Goal: Download file/media

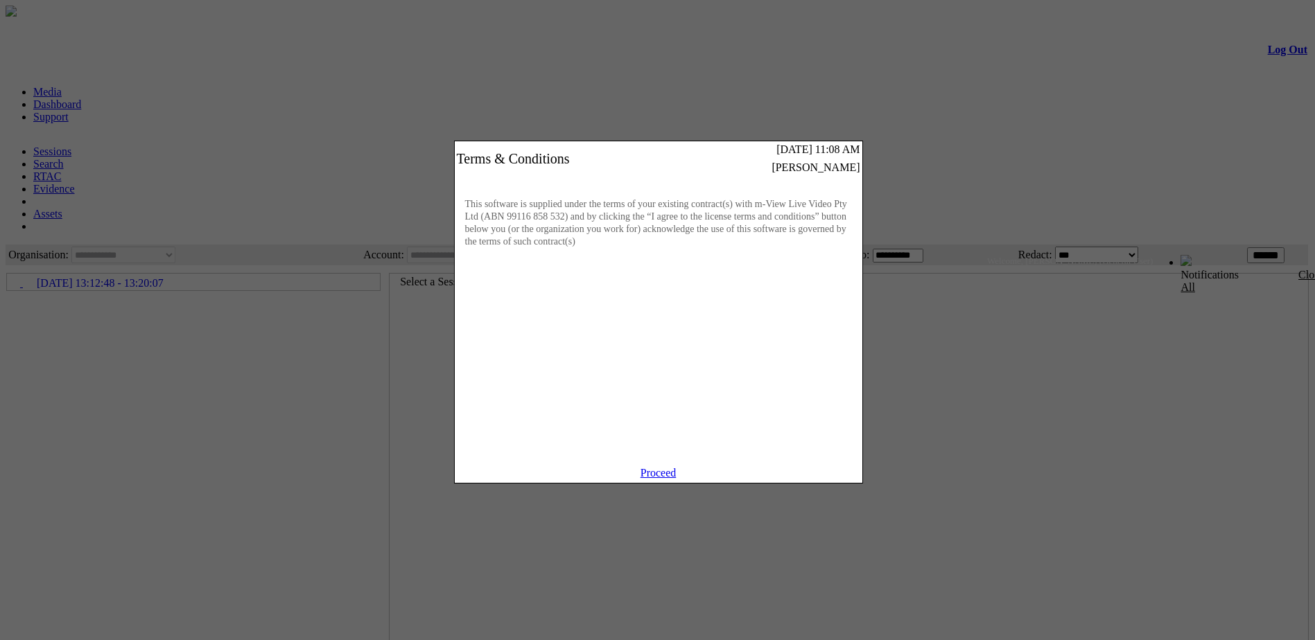
drag, startPoint x: 0, startPoint y: 0, endPoint x: 657, endPoint y: 489, distance: 818.9
click at [657, 479] on link "Proceed" at bounding box center [658, 473] width 36 height 12
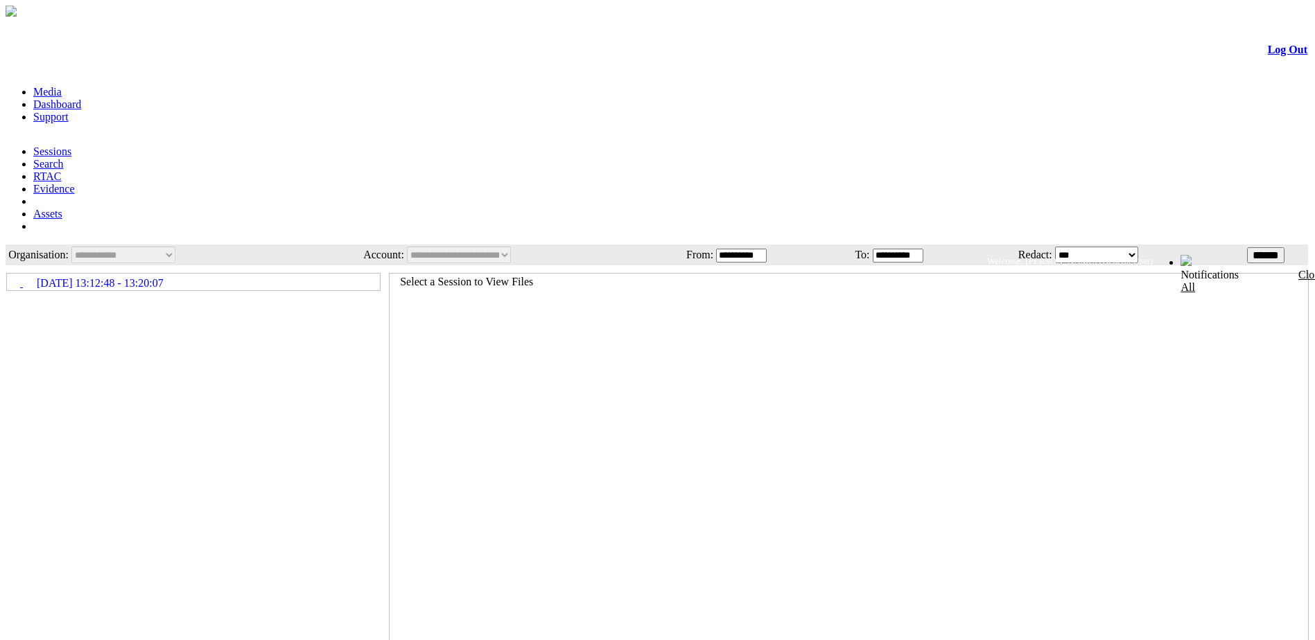
click at [8, 277] on icon at bounding box center [8, 277] width 0 height 0
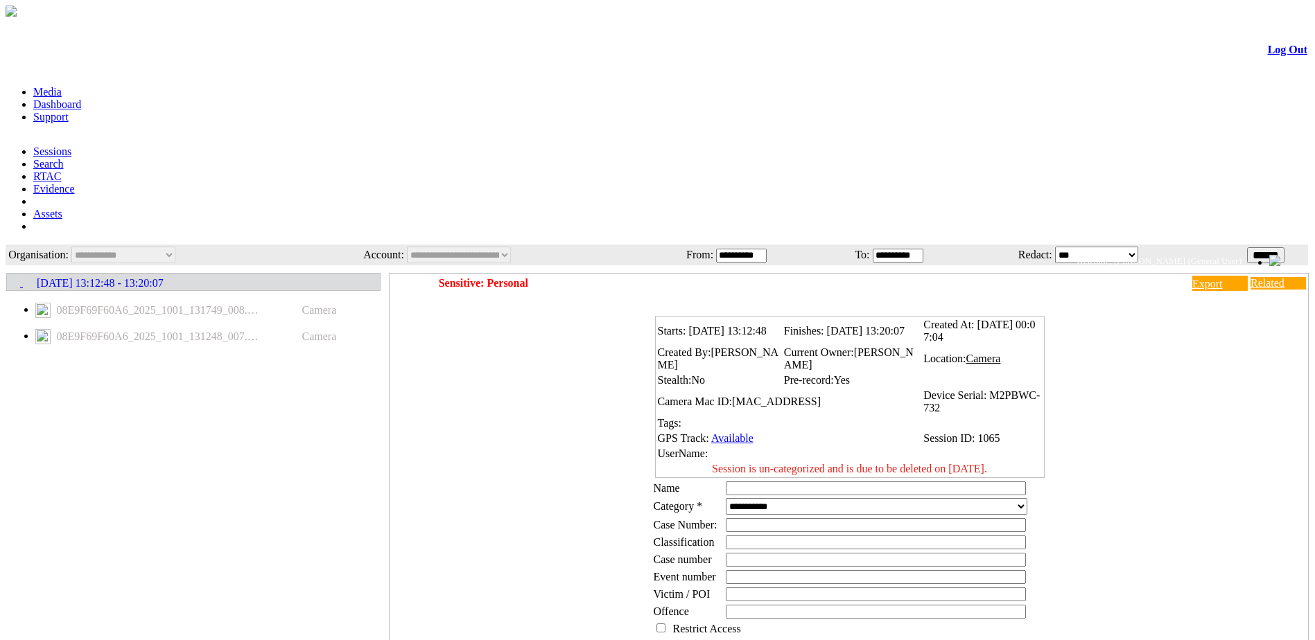
click at [8, 274] on icon at bounding box center [8, 274] width 0 height 0
click at [8, 277] on icon at bounding box center [8, 277] width 0 height 0
click at [219, 279] on div "Camera" at bounding box center [196, 455] width 381 height 378
click at [177, 277] on span "[DATE] 13:12:48 - 13:20:07" at bounding box center [114, 283] width 127 height 12
click at [164, 277] on span "[DATE] 13:12:48 - 13:20:07" at bounding box center [100, 283] width 127 height 12
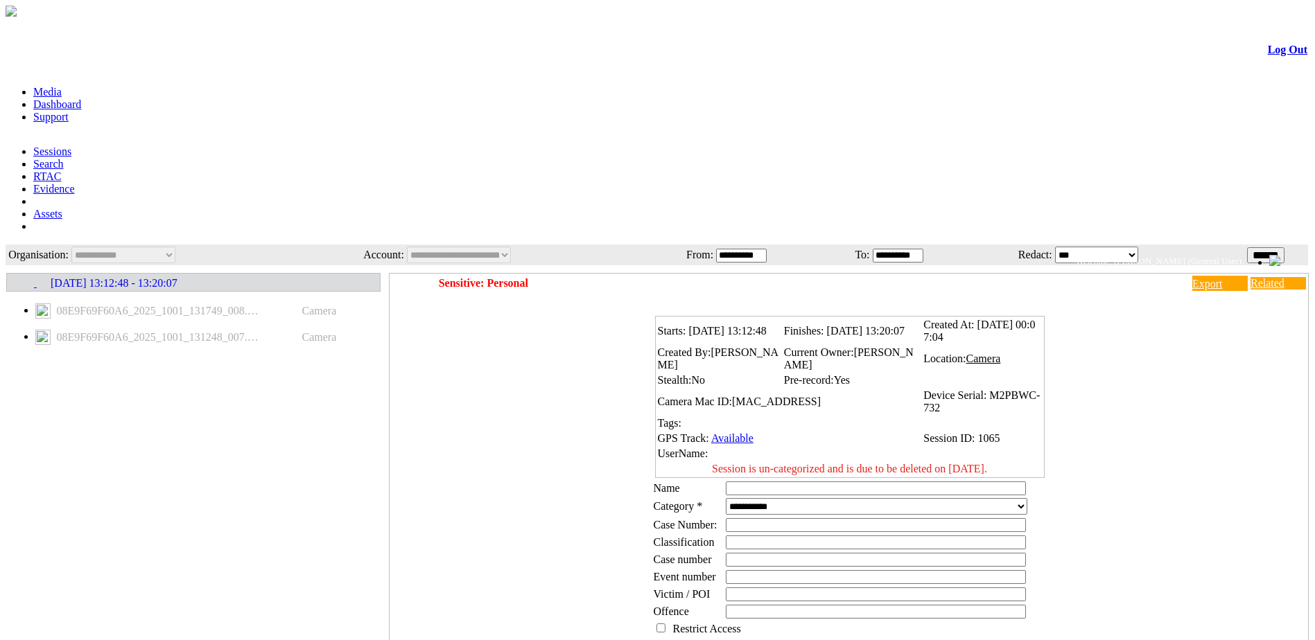
click at [106, 305] on span "08E9F69F60A6_2025_1001_131749_008.MP4" at bounding box center [158, 311] width 211 height 12
click at [116, 331] on span "08E9F69F60A6_2025_1001_131248_007.MP4" at bounding box center [158, 337] width 211 height 12
click at [51, 330] on img at bounding box center [42, 337] width 15 height 15
